Goal: Information Seeking & Learning: Check status

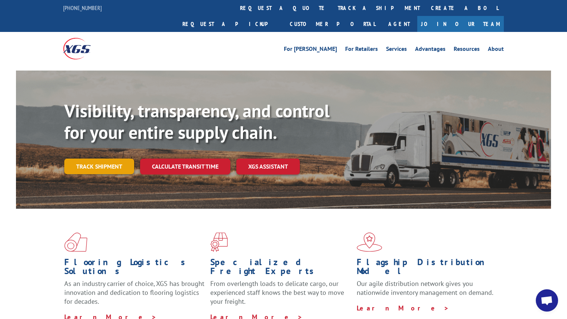
click at [94, 159] on link "Track shipment" at bounding box center [99, 167] width 70 height 16
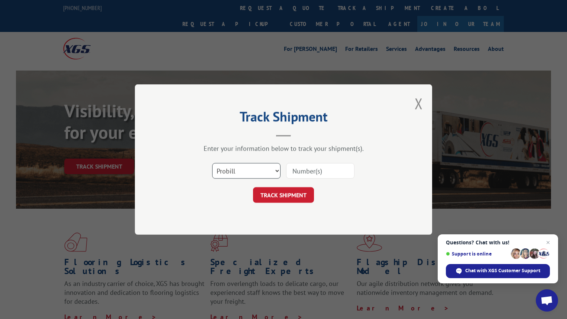
click at [236, 173] on select "Select category... Probill BOL PO" at bounding box center [246, 171] width 68 height 16
select select "bol"
click at [212, 163] on select "Select category... Probill BOL PO" at bounding box center [246, 171] width 68 height 16
click at [303, 169] on input at bounding box center [320, 171] width 68 height 16
paste input "2855392"
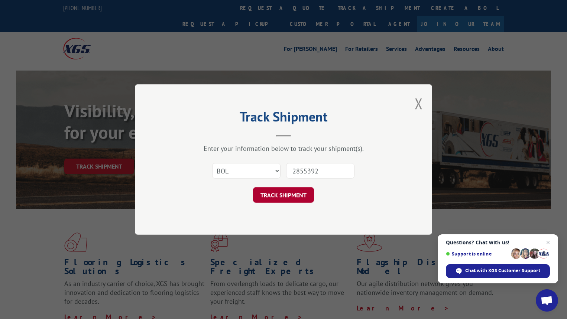
type input "2855392"
click at [276, 197] on button "TRACK SHIPMENT" at bounding box center [283, 195] width 61 height 16
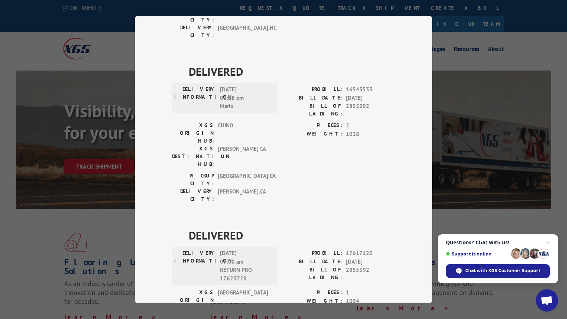
scroll to position [177, 0]
